Goal: Participate in discussion: Engage in conversation with other users on a specific topic

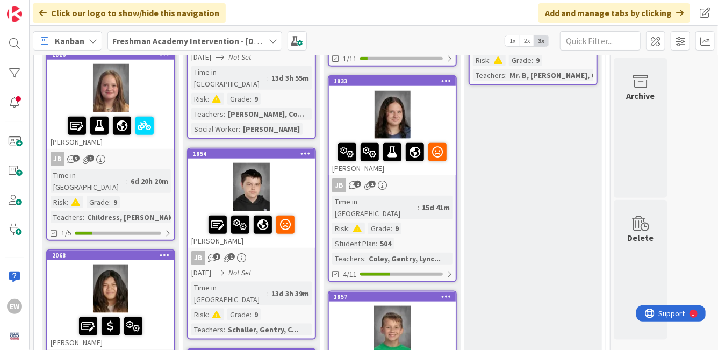
scroll to position [522, 0]
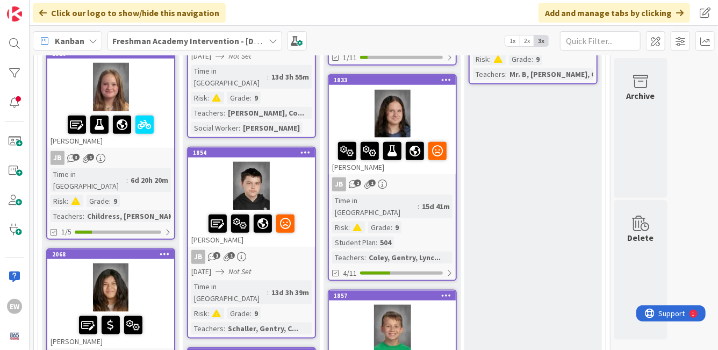
click at [149, 264] on div at bounding box center [110, 288] width 127 height 48
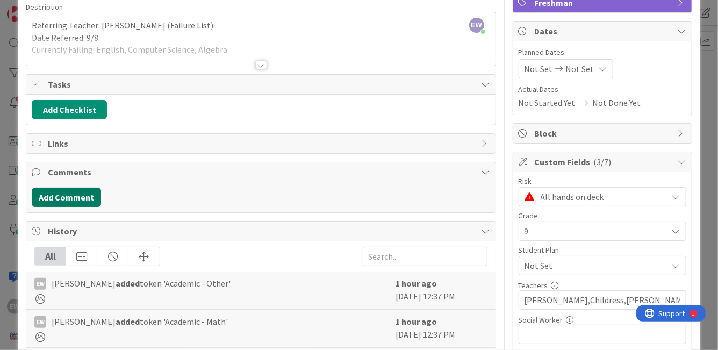
click at [92, 198] on button "Add Comment" at bounding box center [66, 197] width 69 height 19
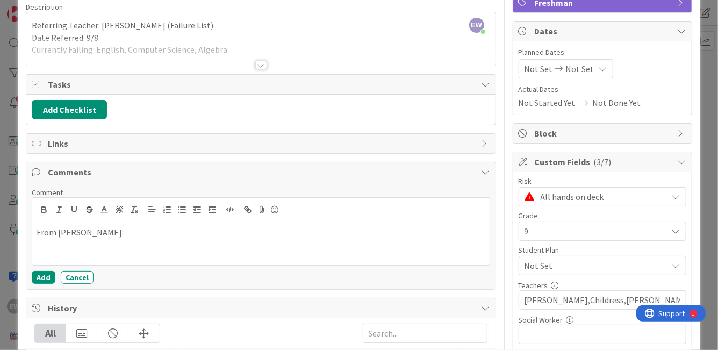
click at [43, 235] on p "From [PERSON_NAME]:" at bounding box center [261, 232] width 449 height 12
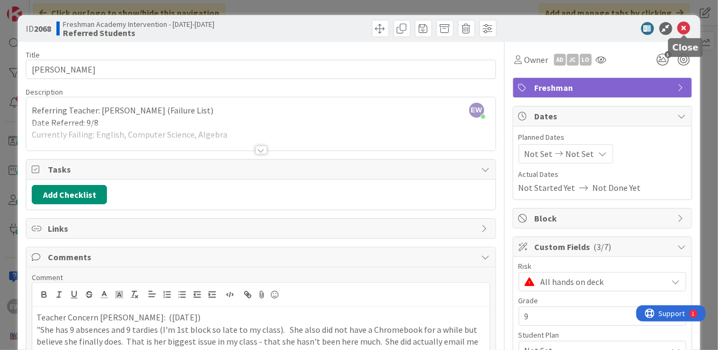
click at [687, 26] on icon at bounding box center [684, 28] width 13 height 13
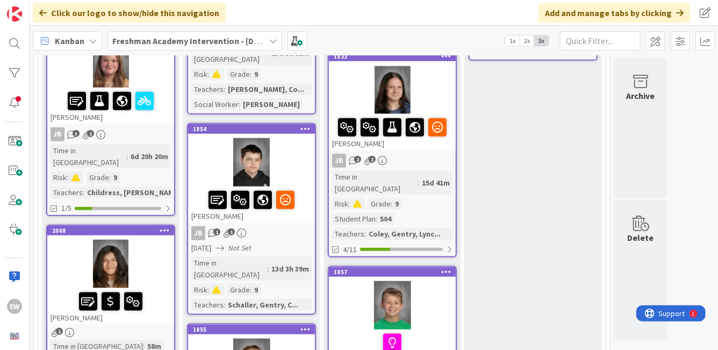
click at [513, 39] on span "1x" at bounding box center [513, 40] width 15 height 11
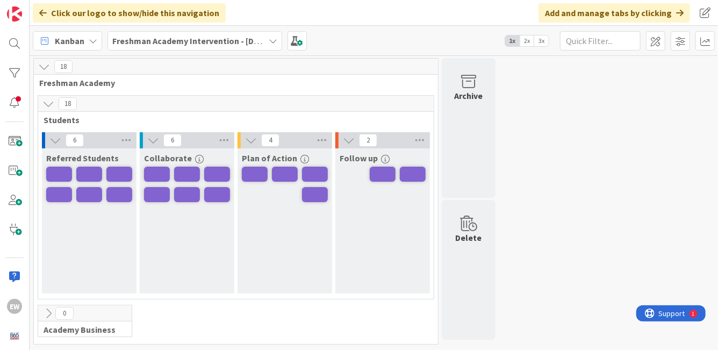
click at [546, 39] on span "3x" at bounding box center [542, 40] width 15 height 11
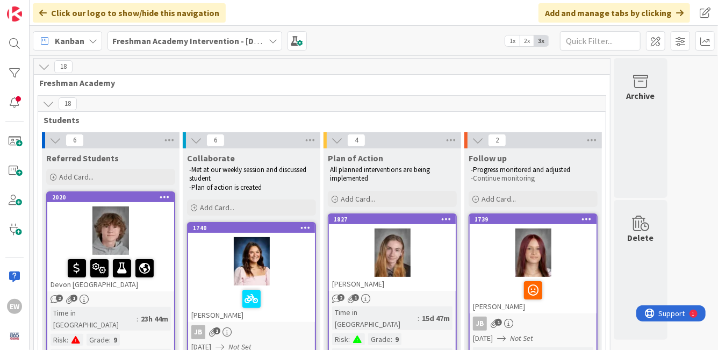
click at [145, 247] on div at bounding box center [110, 231] width 127 height 48
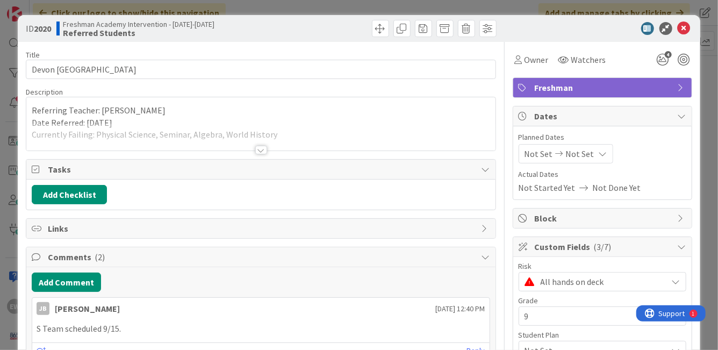
click at [260, 151] on div at bounding box center [261, 150] width 12 height 9
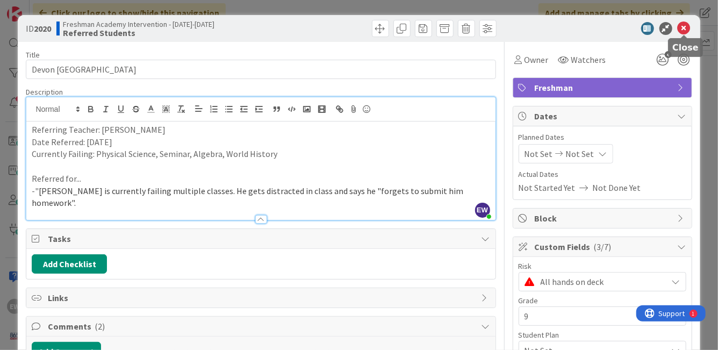
click at [685, 33] on icon at bounding box center [684, 28] width 13 height 13
